Goal: Task Accomplishment & Management: Use online tool/utility

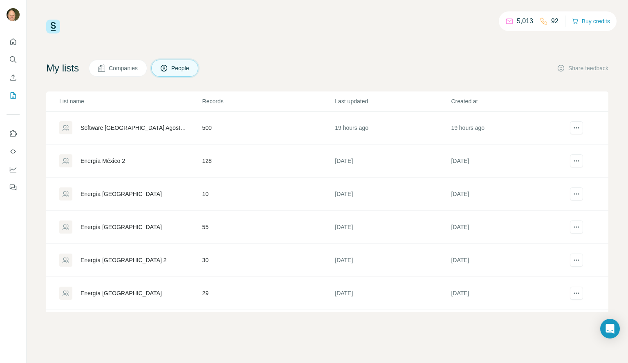
click at [119, 160] on div "Energía México 2" at bounding box center [102, 161] width 45 height 8
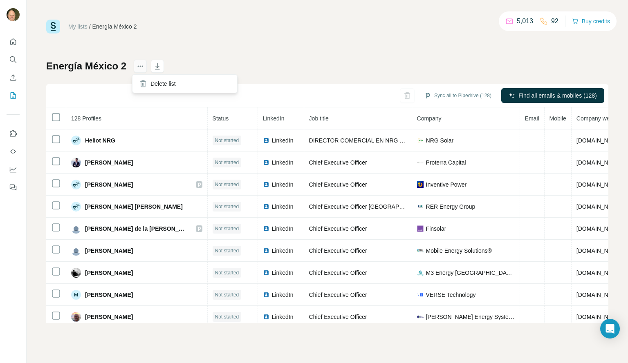
click at [136, 69] on icon "actions" at bounding box center [140, 66] width 8 height 8
click at [14, 58] on icon "Search" at bounding box center [13, 60] width 8 height 8
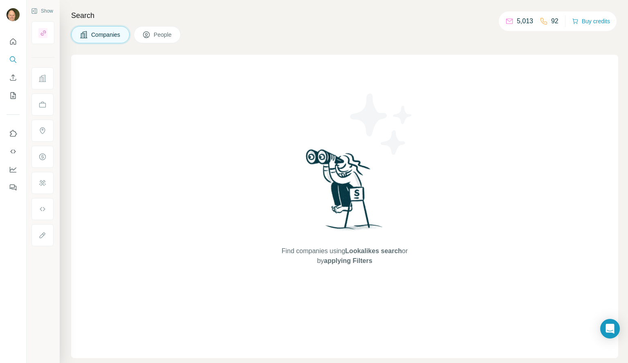
click at [164, 35] on span "People" at bounding box center [163, 35] width 19 height 8
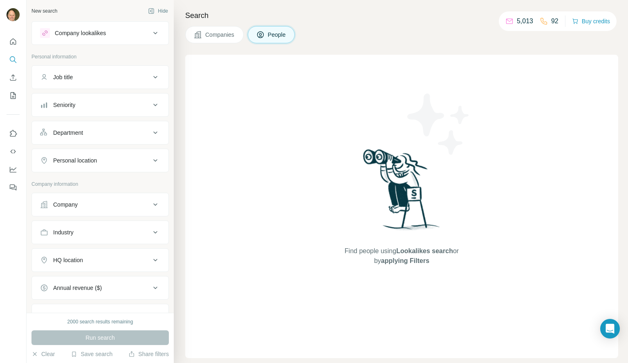
click at [89, 78] on div "Job title" at bounding box center [95, 77] width 110 height 8
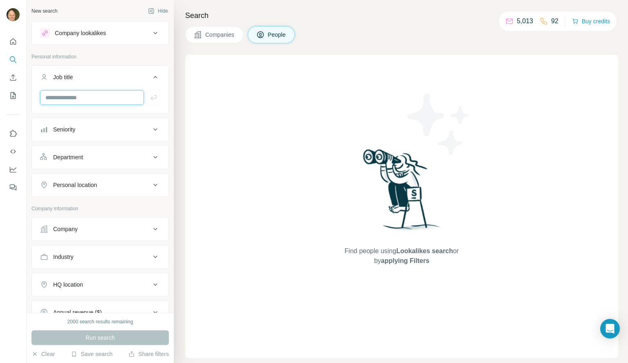
click at [83, 95] on input "text" at bounding box center [92, 97] width 104 height 15
type input "**********"
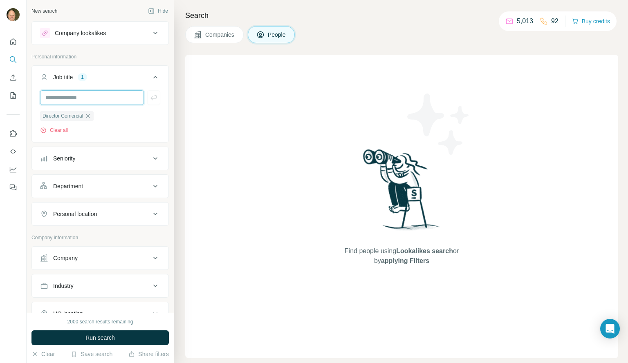
click at [83, 95] on input "text" at bounding box center [92, 97] width 104 height 15
type input "**********"
type input "***"
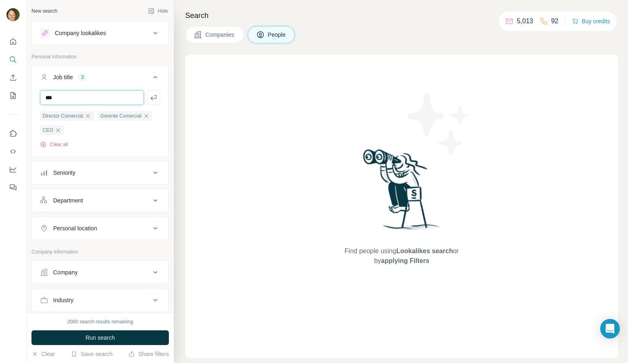
type input "***"
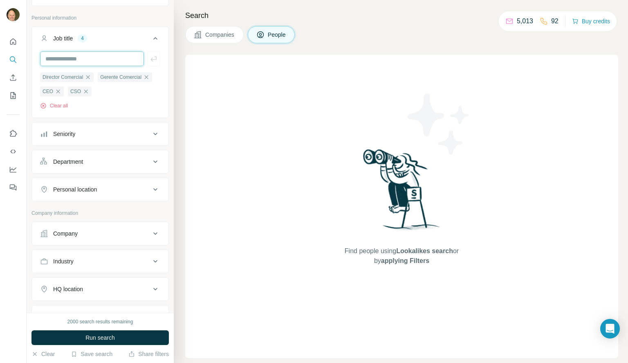
scroll to position [39, 0]
click at [97, 185] on button "Personal location" at bounding box center [100, 189] width 136 height 20
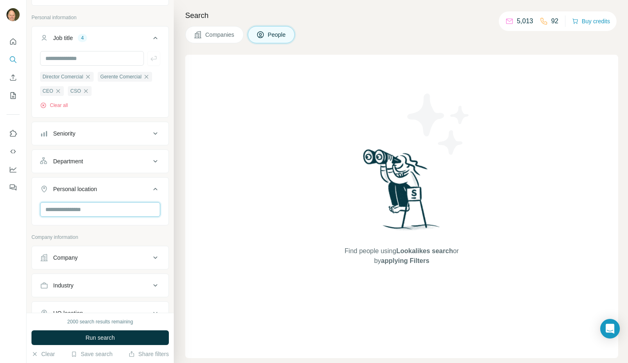
click at [72, 209] on input "text" at bounding box center [100, 209] width 120 height 15
type input "*****"
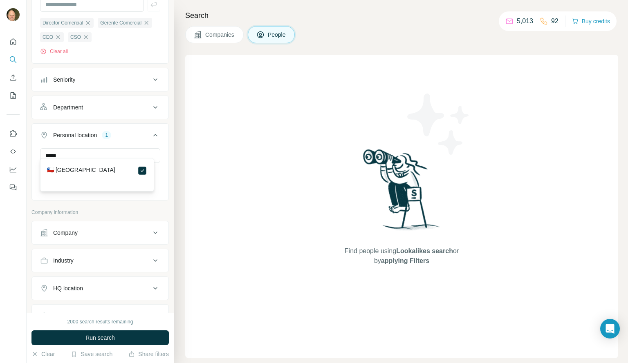
scroll to position [102, 0]
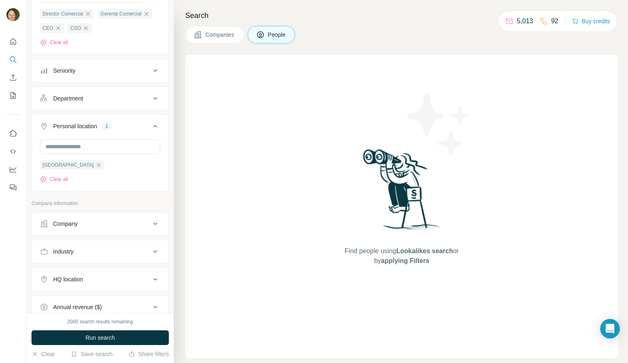
click at [120, 253] on div "Industry" at bounding box center [95, 252] width 110 height 8
click at [84, 273] on input at bounding box center [95, 272] width 101 height 9
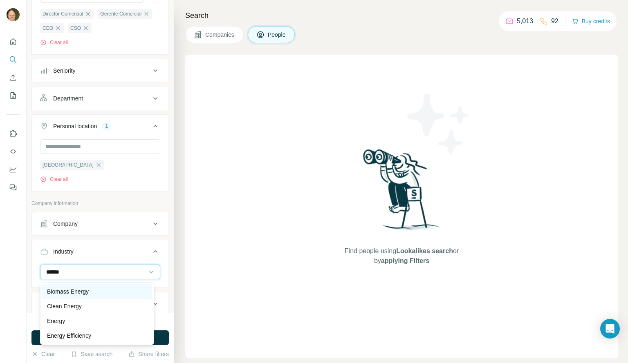
type input "******"
click at [78, 290] on p "Biomass Energy" at bounding box center [68, 292] width 42 height 8
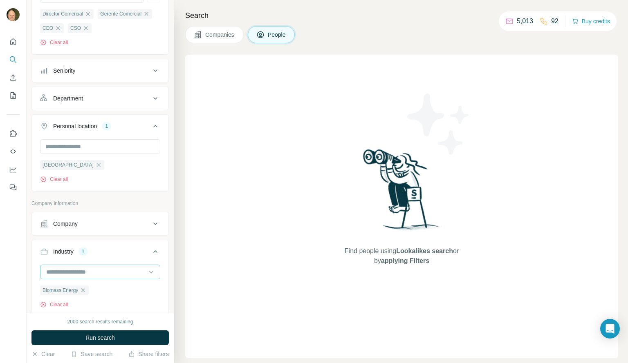
click at [62, 274] on input at bounding box center [95, 272] width 101 height 9
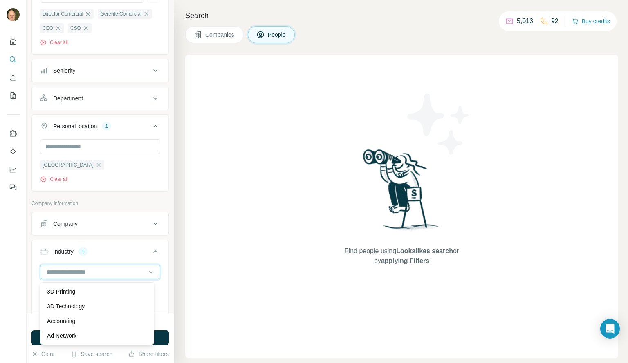
click at [70, 271] on input at bounding box center [95, 272] width 101 height 9
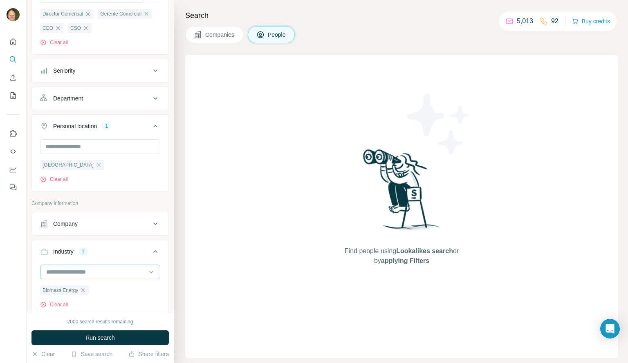
click at [70, 271] on input at bounding box center [95, 272] width 101 height 9
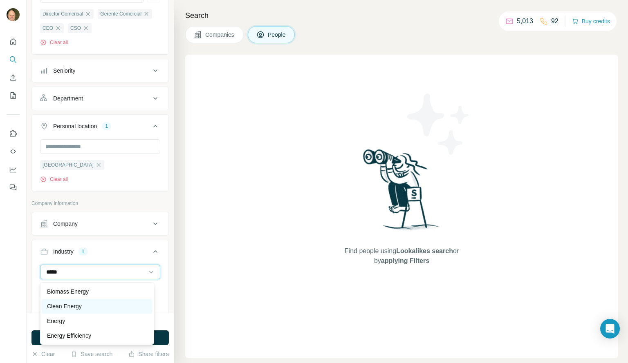
type input "*****"
click at [67, 304] on p "Clean Energy" at bounding box center [64, 306] width 35 height 8
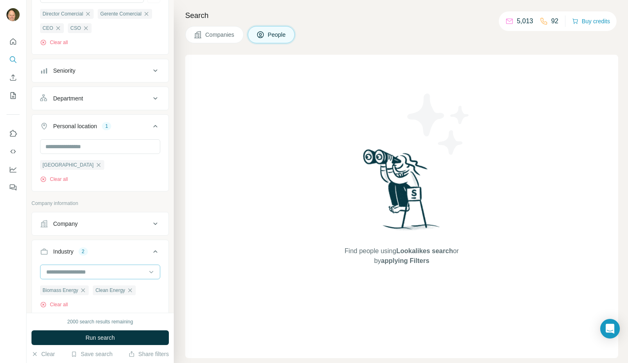
click at [55, 273] on input at bounding box center [95, 272] width 101 height 9
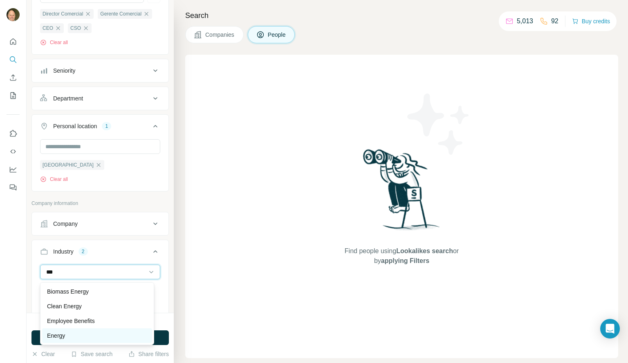
type input "***"
click at [63, 333] on p "Energy" at bounding box center [56, 336] width 18 height 8
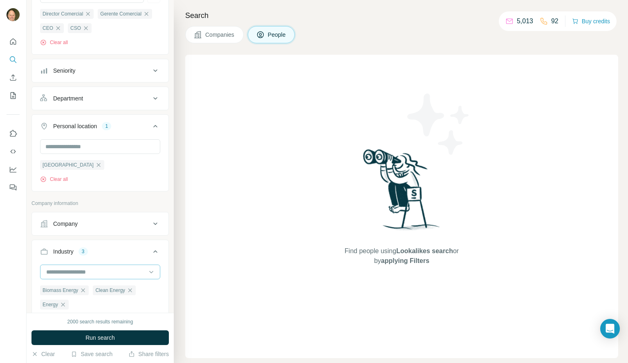
click at [62, 274] on input at bounding box center [95, 272] width 101 height 9
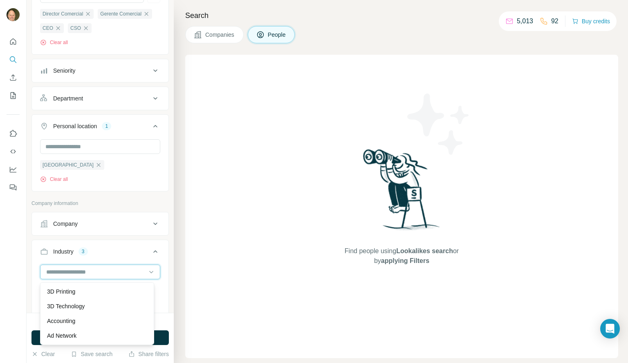
click at [62, 274] on input at bounding box center [95, 272] width 101 height 9
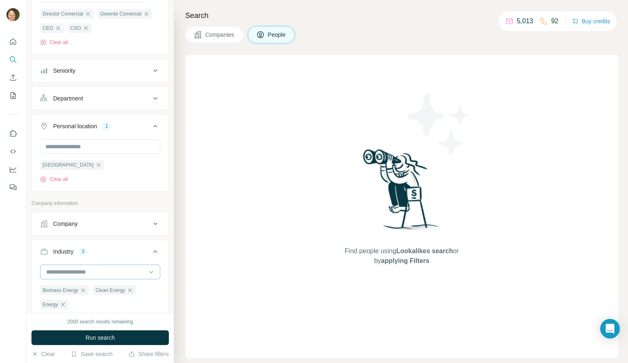
click at [55, 270] on input at bounding box center [95, 272] width 101 height 9
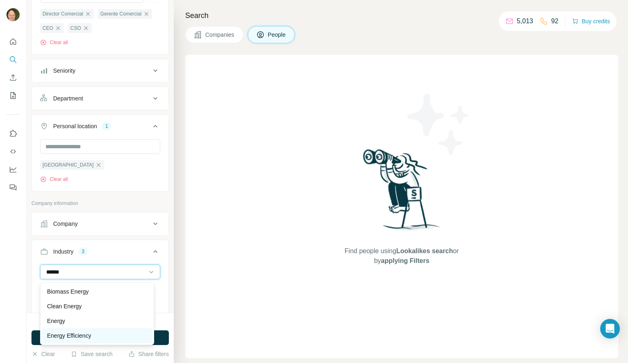
type input "******"
click at [73, 333] on p "Energy Efficiency" at bounding box center [69, 336] width 44 height 8
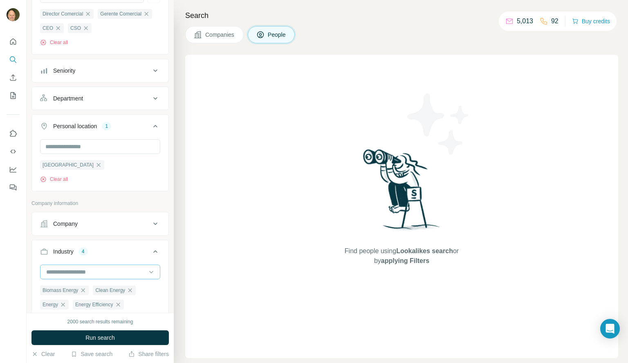
click at [57, 274] on input at bounding box center [95, 272] width 101 height 9
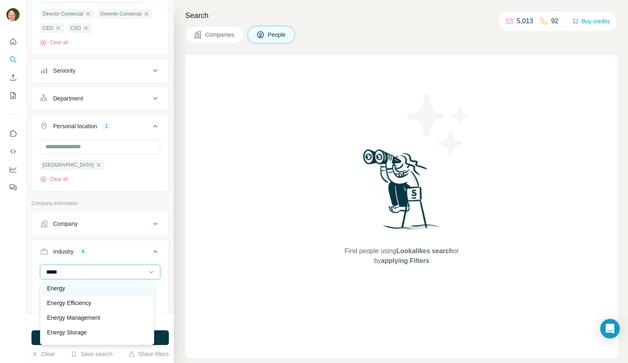
scroll to position [36, 0]
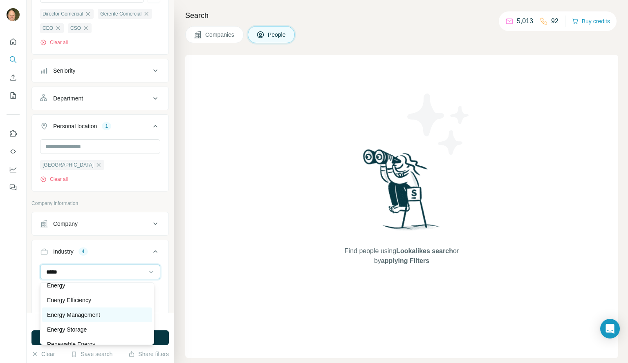
type input "*****"
click at [69, 315] on p "Energy Management" at bounding box center [73, 315] width 53 height 8
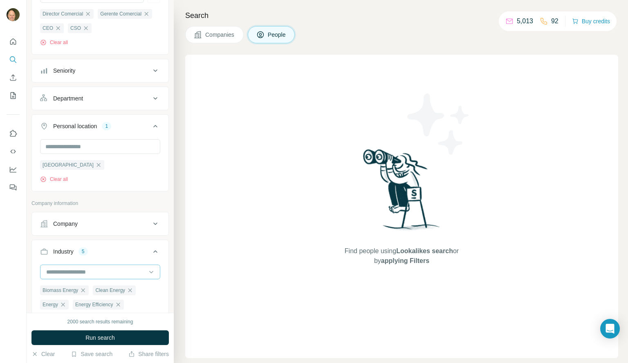
click at [62, 273] on input at bounding box center [95, 272] width 101 height 9
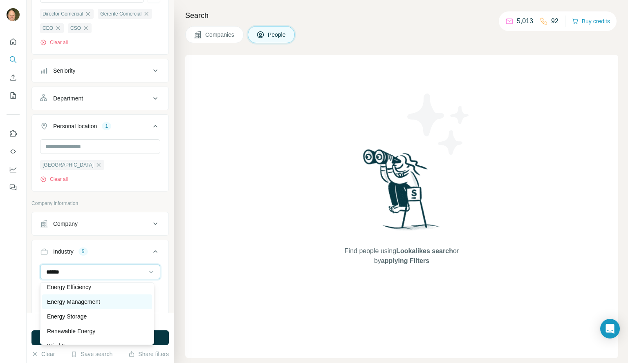
scroll to position [49, 0]
type input "******"
click at [62, 311] on div "Energy Storage" at bounding box center [97, 316] width 110 height 15
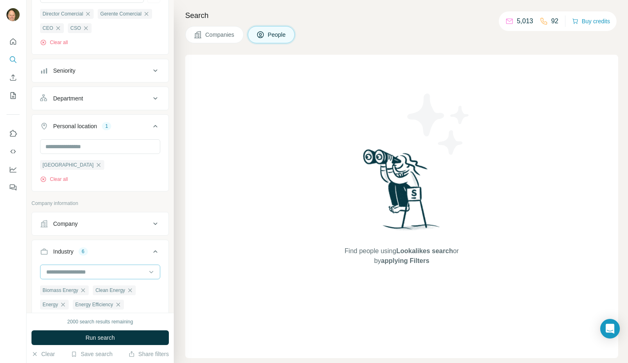
click at [54, 270] on input at bounding box center [95, 272] width 101 height 9
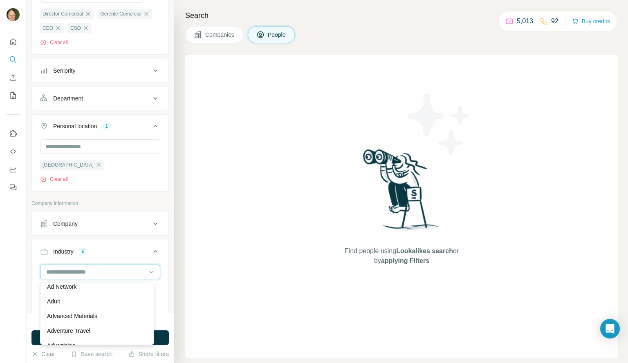
click at [54, 270] on input at bounding box center [95, 272] width 101 height 9
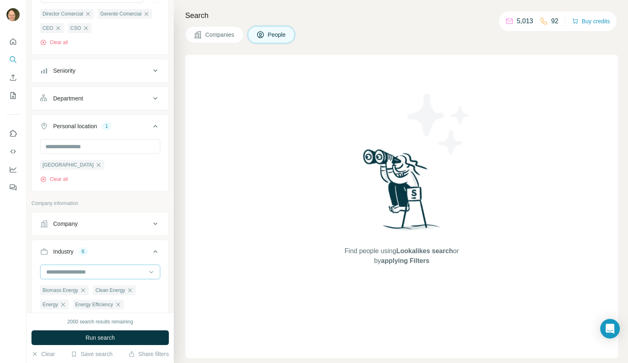
click at [54, 270] on input at bounding box center [95, 272] width 101 height 9
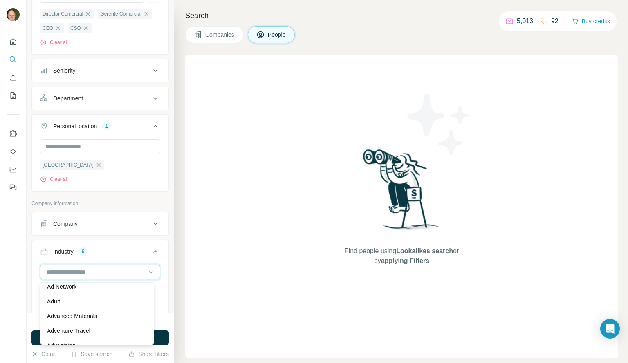
click at [54, 270] on input at bounding box center [95, 272] width 101 height 9
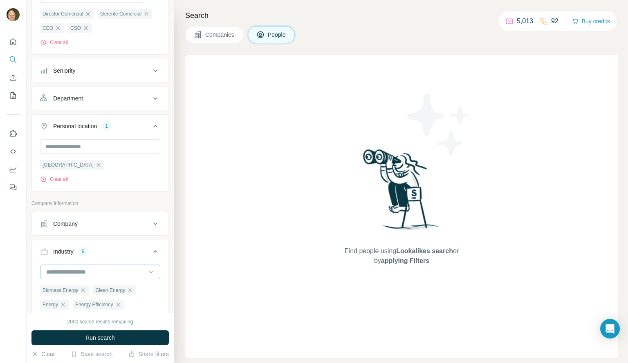
click at [54, 270] on input at bounding box center [95, 272] width 101 height 9
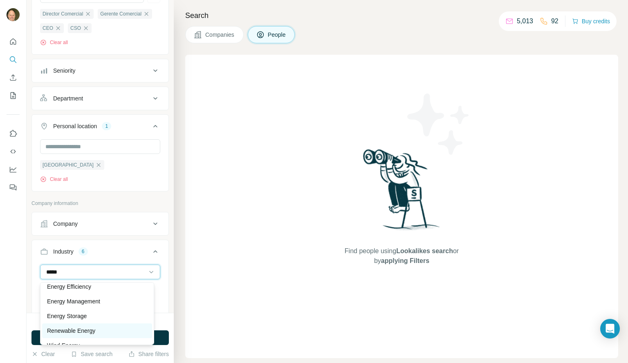
scroll to position [59, 0]
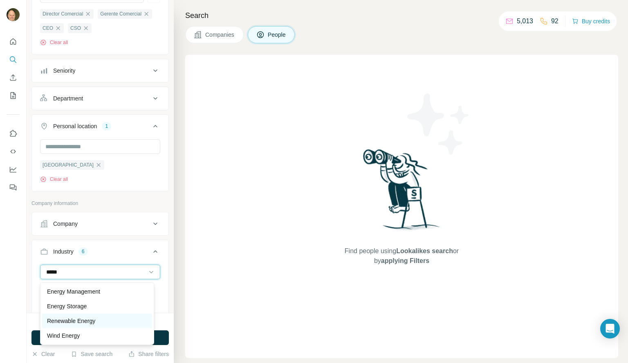
type input "*****"
click at [70, 338] on p "Wind Energy" at bounding box center [63, 336] width 33 height 8
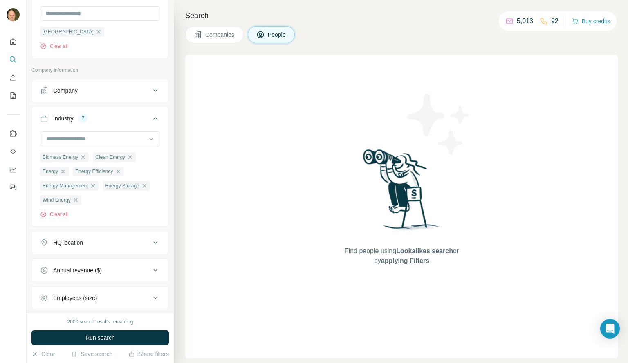
scroll to position [236, 0]
click at [92, 241] on div "HQ location" at bounding box center [95, 242] width 110 height 8
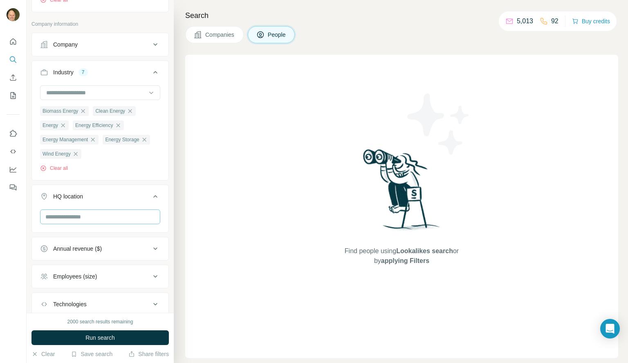
scroll to position [308, 0]
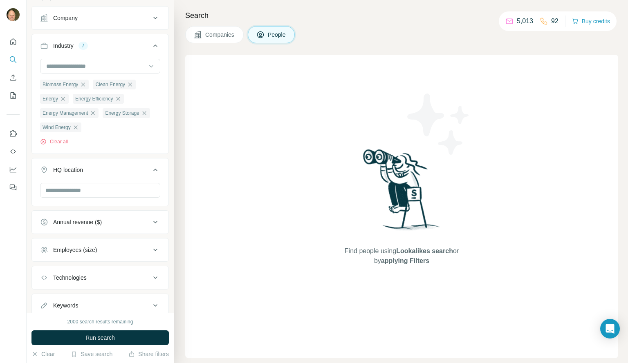
click at [86, 254] on div "Employees (size)" at bounding box center [75, 250] width 44 height 8
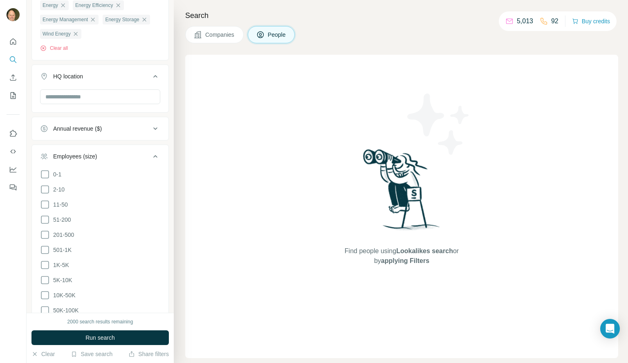
scroll to position [402, 0]
click at [45, 221] on icon at bounding box center [45, 220] width 10 height 10
click at [47, 235] on icon at bounding box center [45, 235] width 10 height 10
click at [46, 250] on icon at bounding box center [45, 250] width 10 height 10
click at [93, 337] on span "Run search" at bounding box center [99, 338] width 29 height 8
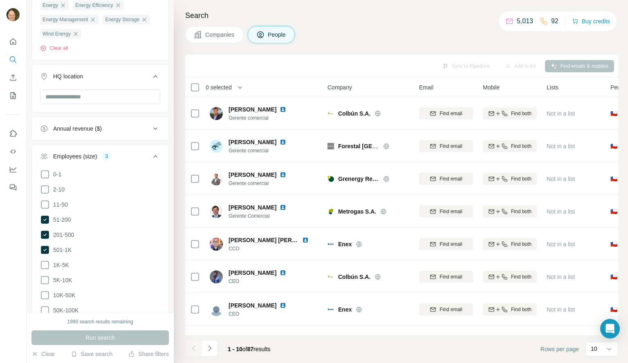
click at [200, 88] on div "0 selected" at bounding box center [216, 87] width 32 height 8
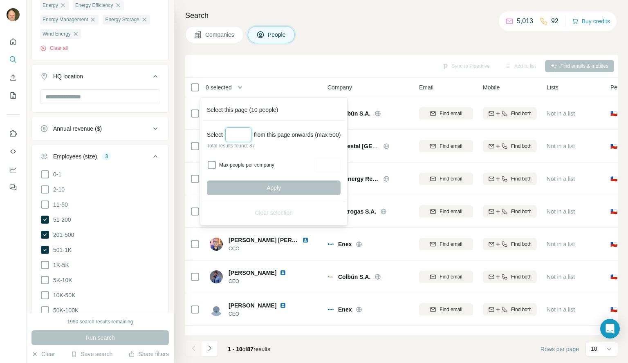
click at [239, 134] on input "Select a number (up to 500)" at bounding box center [238, 134] width 26 height 15
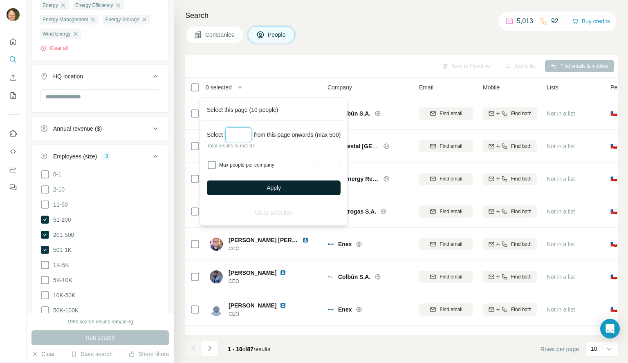
type input "**"
click at [267, 190] on button "Apply" at bounding box center [274, 188] width 134 height 15
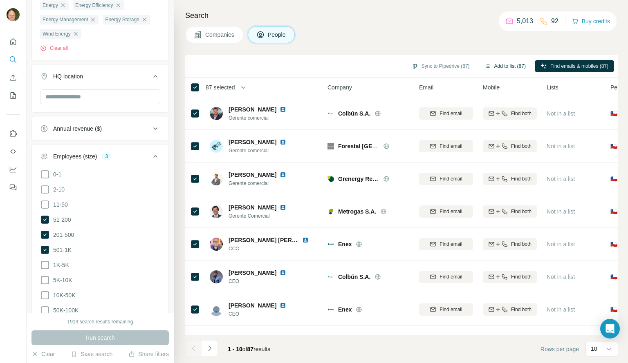
click at [507, 65] on button "Add to list (87)" at bounding box center [504, 66] width 53 height 12
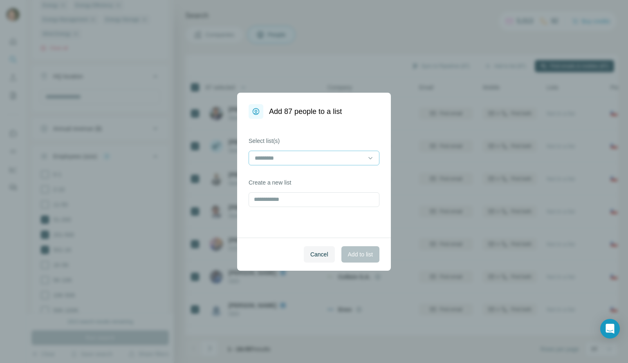
click at [318, 161] on input at bounding box center [309, 158] width 110 height 9
click at [311, 147] on div "Select list(s)" at bounding box center [313, 151] width 131 height 29
click at [282, 210] on div "Select list(s) Create a new list" at bounding box center [314, 178] width 154 height 119
click at [278, 204] on input "text" at bounding box center [313, 199] width 131 height 15
type input "**********"
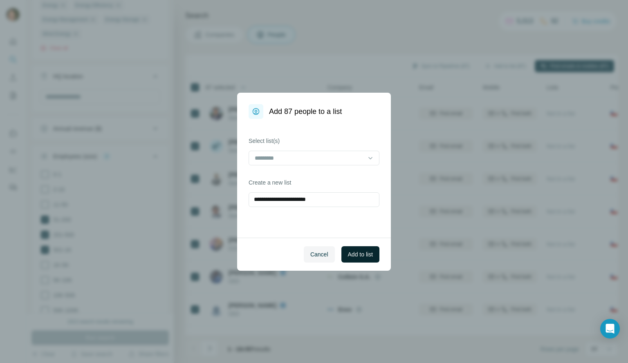
click at [351, 254] on span "Add to list" at bounding box center [360, 254] width 25 height 8
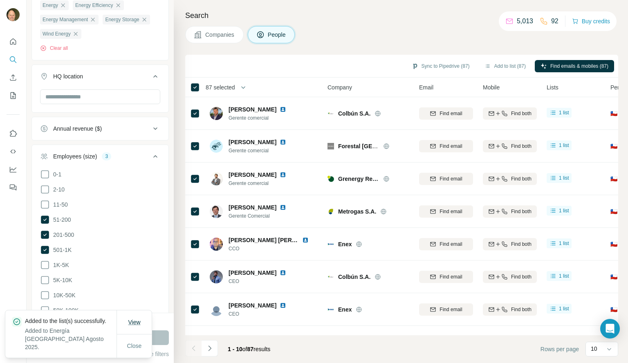
click at [131, 321] on span "View" at bounding box center [134, 322] width 12 height 7
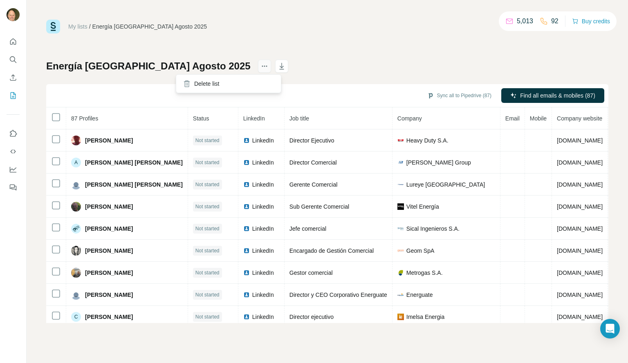
click at [260, 66] on icon "actions" at bounding box center [264, 66] width 8 height 8
click at [277, 67] on icon "button" at bounding box center [281, 66] width 8 height 8
click at [442, 4] on div "My lists / Energía [GEOGRAPHIC_DATA] Agosto 2025 5,013 92 Buy credits Energía […" at bounding box center [327, 181] width 601 height 363
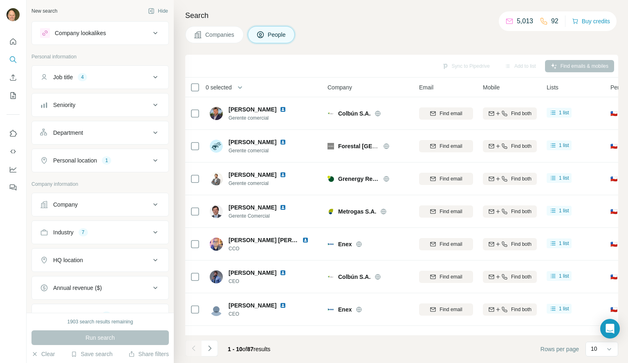
click at [128, 167] on button "Personal location 1" at bounding box center [100, 161] width 136 height 20
click at [95, 201] on icon "button" at bounding box center [98, 199] width 7 height 7
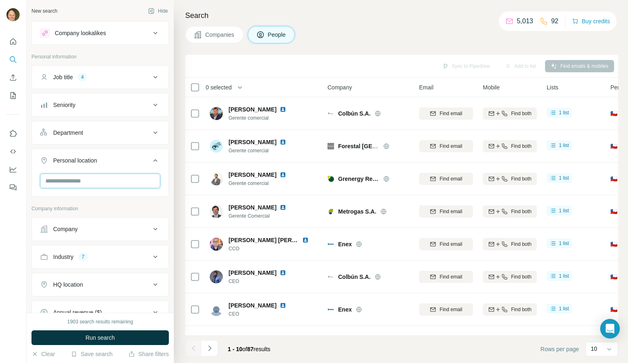
click at [66, 183] on input "text" at bounding box center [100, 181] width 120 height 15
type input "********"
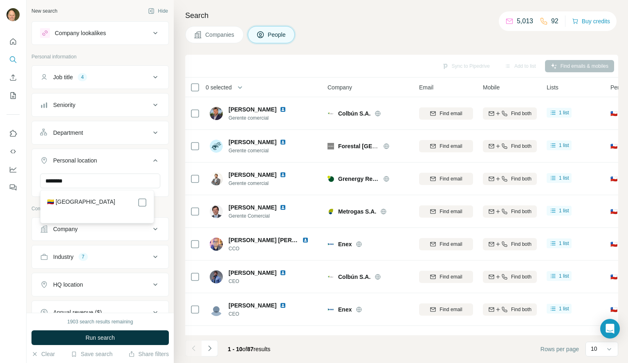
click at [147, 202] on div "🇨🇴 [GEOGRAPHIC_DATA]" at bounding box center [97, 206] width 110 height 29
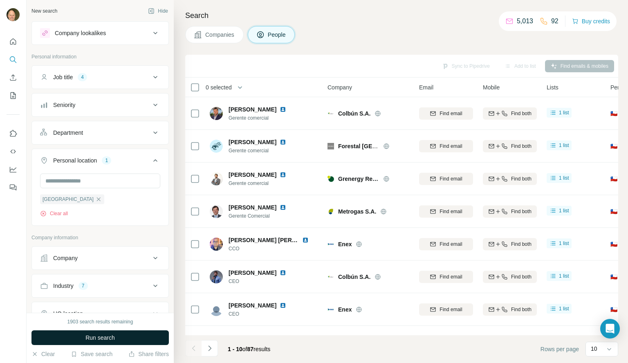
click at [106, 337] on span "Run search" at bounding box center [99, 338] width 29 height 8
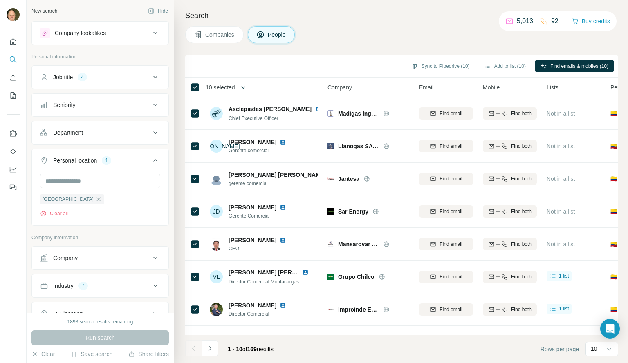
click at [245, 87] on icon "button" at bounding box center [243, 87] width 8 height 8
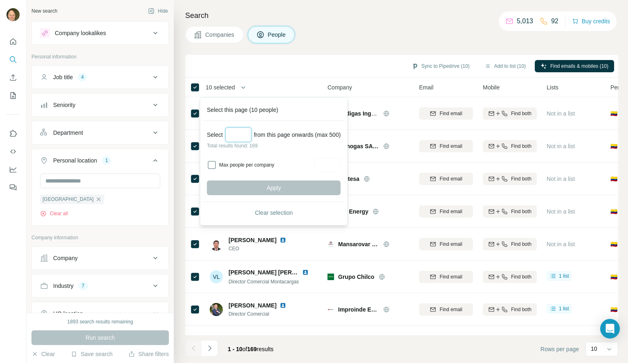
click at [238, 134] on input "Select a number (up to 500)" at bounding box center [238, 134] width 26 height 15
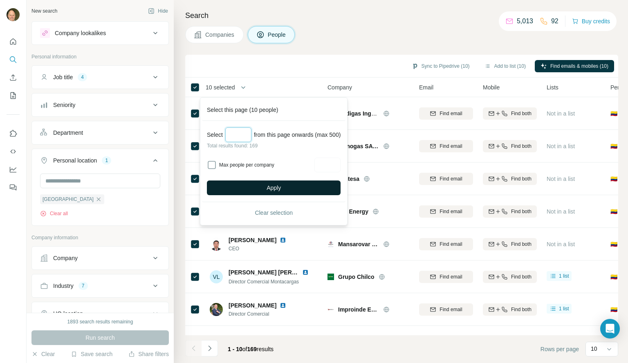
type input "***"
click at [276, 185] on span "Apply" at bounding box center [273, 188] width 14 height 8
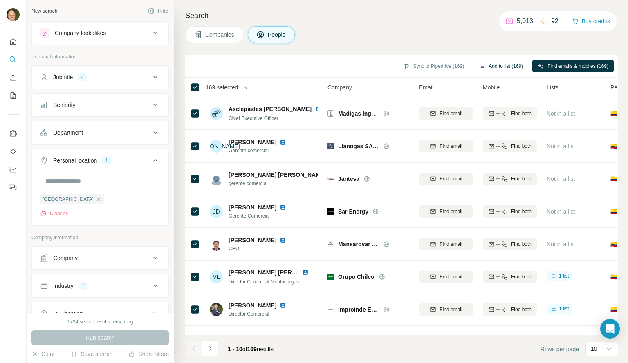
click at [511, 70] on button "Add to list (169)" at bounding box center [501, 66] width 56 height 12
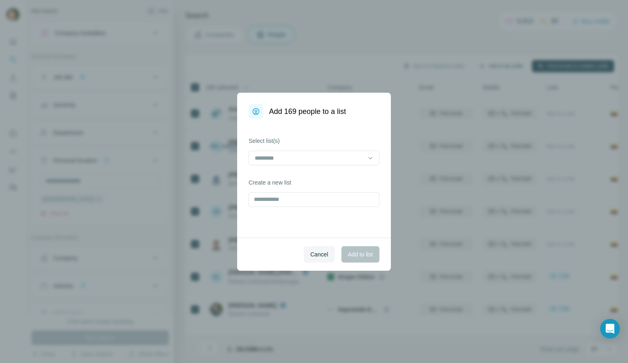
click at [511, 67] on div "Add 169 people to a list Select list(s) Create a new list Cancel Add to list" at bounding box center [314, 181] width 628 height 363
click at [284, 201] on input "text" at bounding box center [313, 199] width 131 height 15
type input "**********"
click at [364, 253] on span "Add to list" at bounding box center [360, 254] width 25 height 8
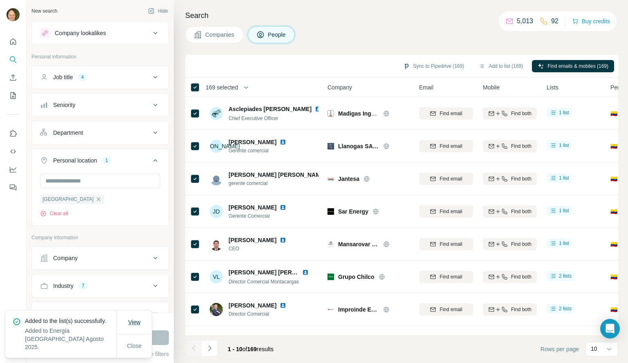
click at [132, 321] on span "View" at bounding box center [134, 322] width 12 height 7
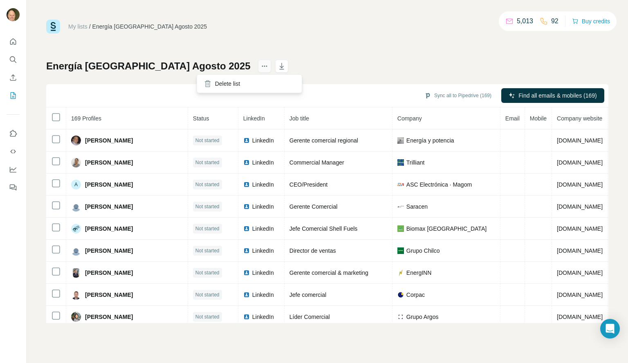
click at [260, 70] on icon "actions" at bounding box center [264, 66] width 8 height 8
click at [277, 65] on icon "button" at bounding box center [281, 66] width 8 height 8
